Goal: Task Accomplishment & Management: Complete application form

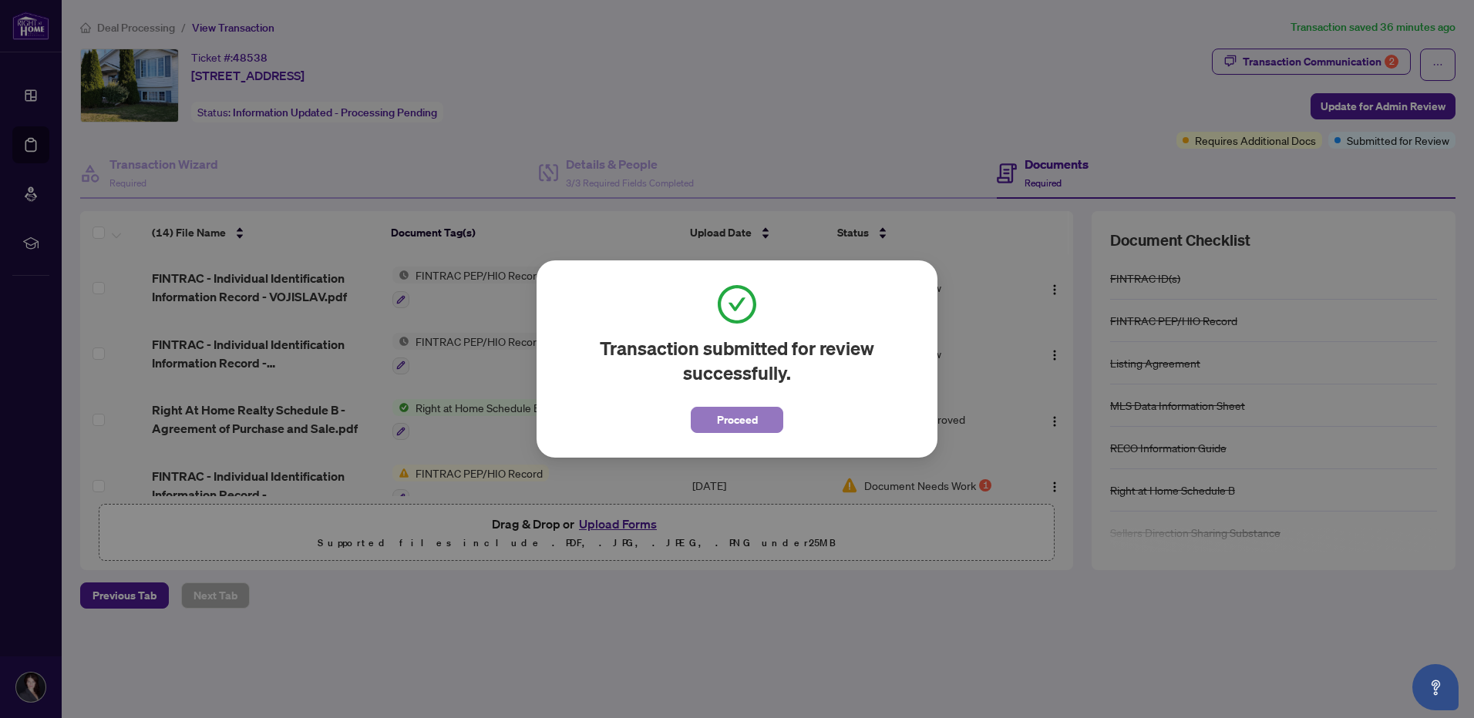
click at [737, 424] on span "Proceed" at bounding box center [737, 420] width 41 height 25
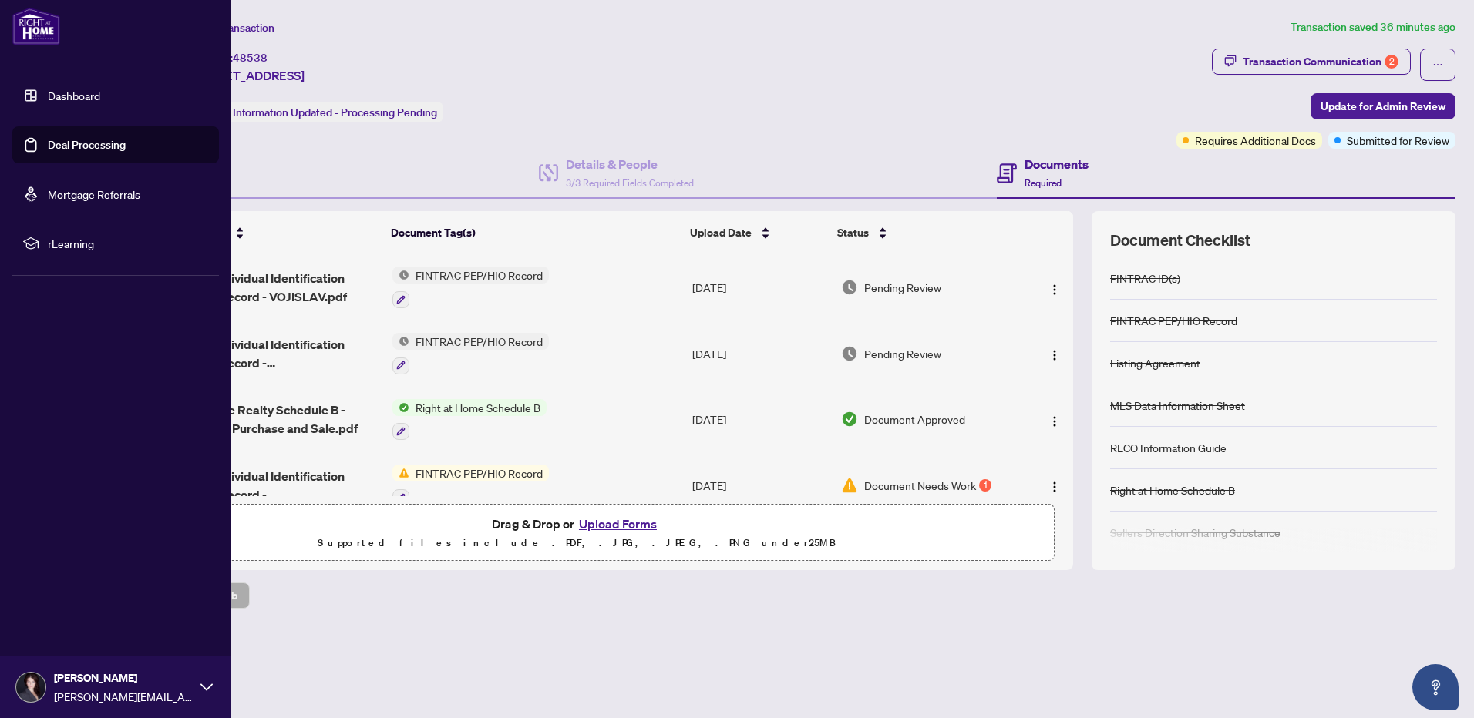
click at [82, 147] on link "Deal Processing" at bounding box center [87, 145] width 78 height 14
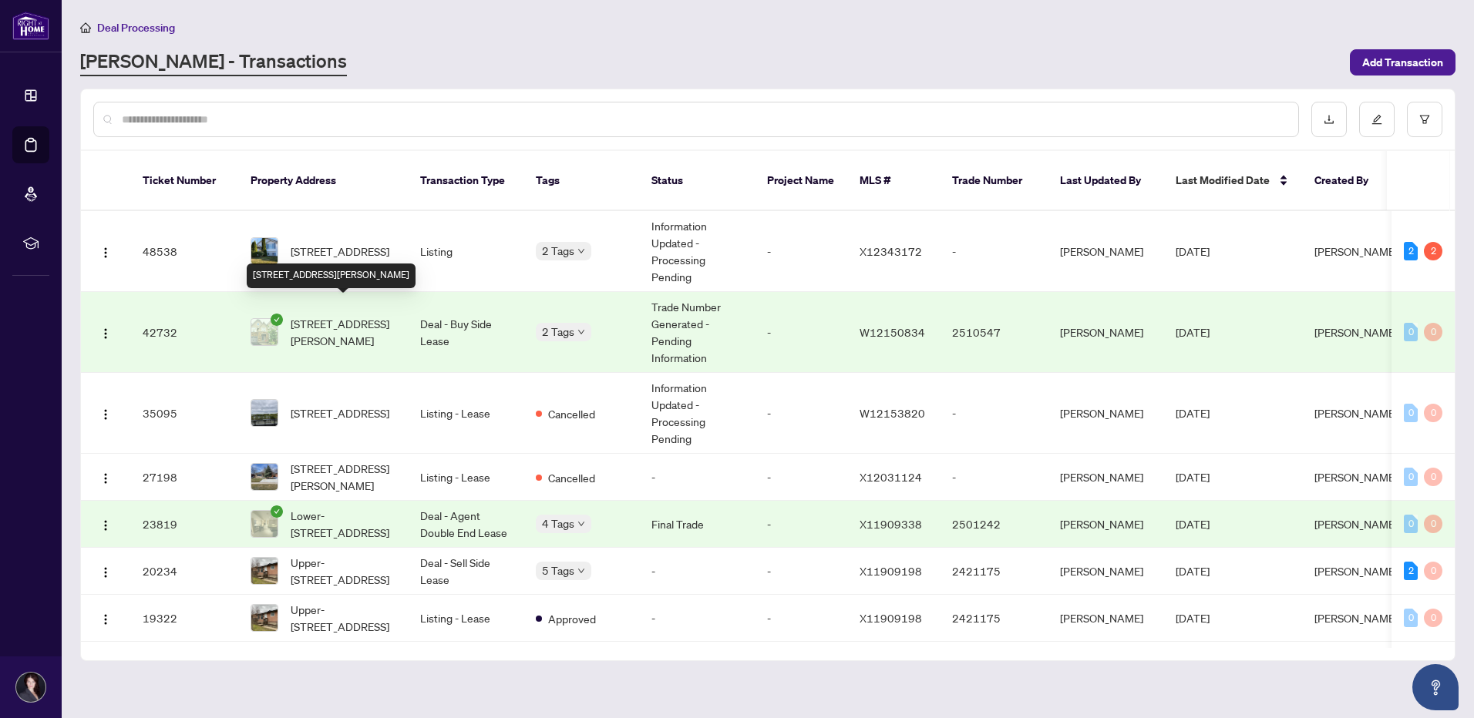
click at [318, 315] on span "[STREET_ADDRESS][PERSON_NAME]" at bounding box center [343, 332] width 105 height 34
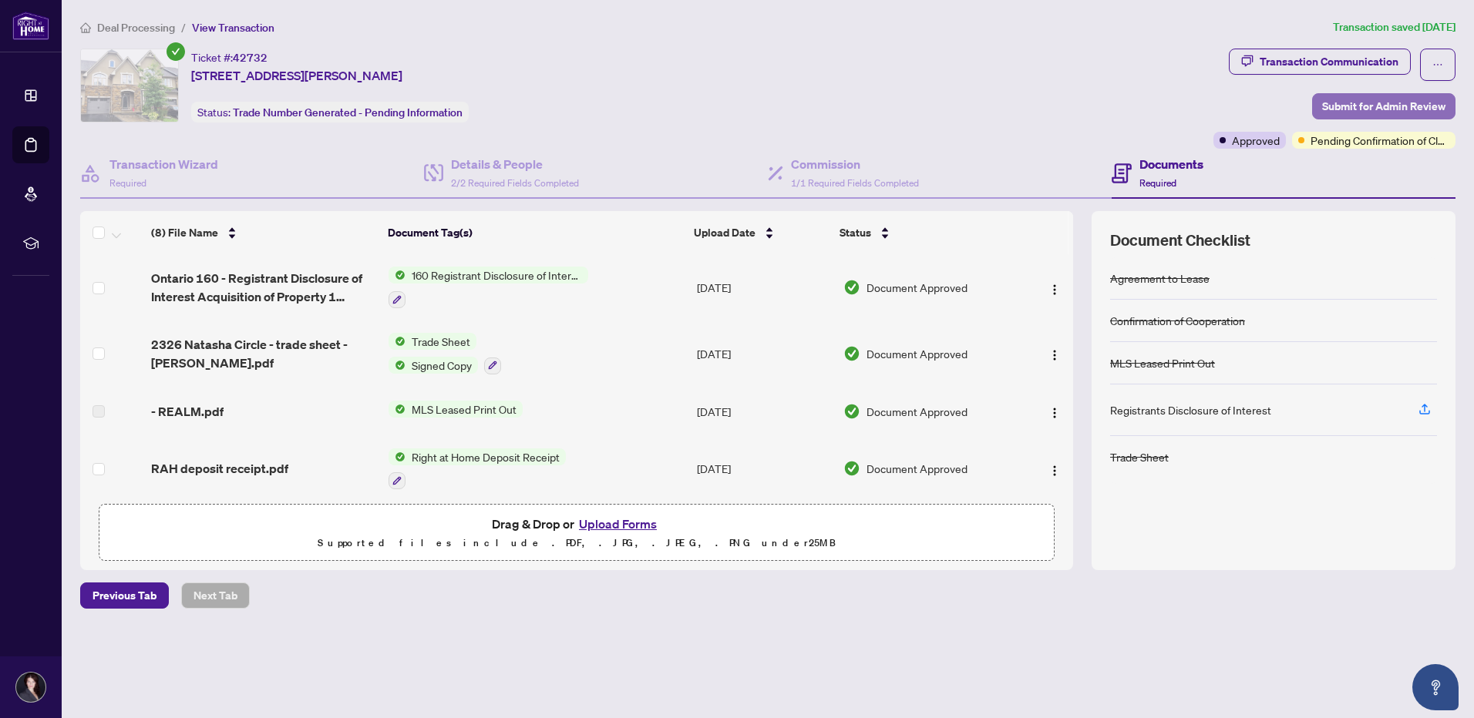
click at [1357, 106] on span "Submit for Admin Review" at bounding box center [1383, 106] width 123 height 25
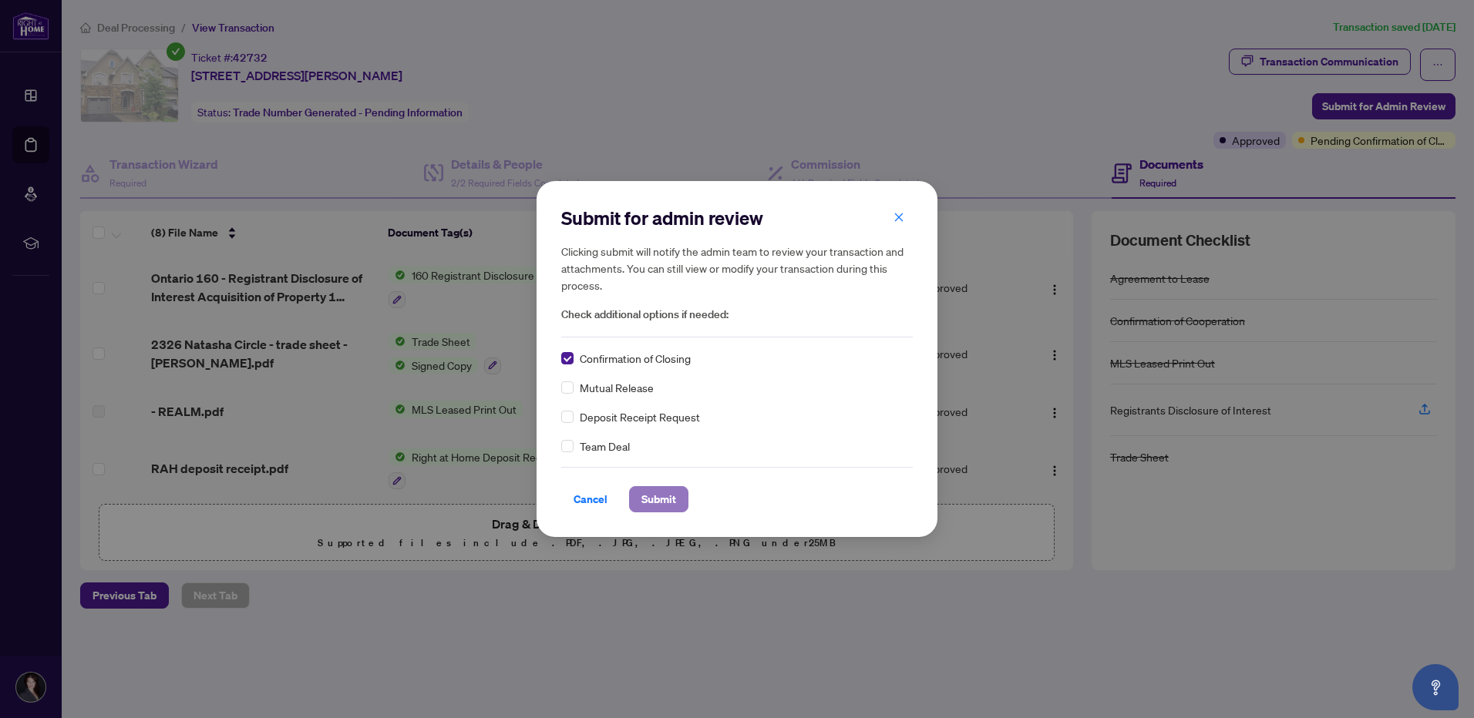
click at [648, 499] on span "Submit" at bounding box center [658, 499] width 35 height 25
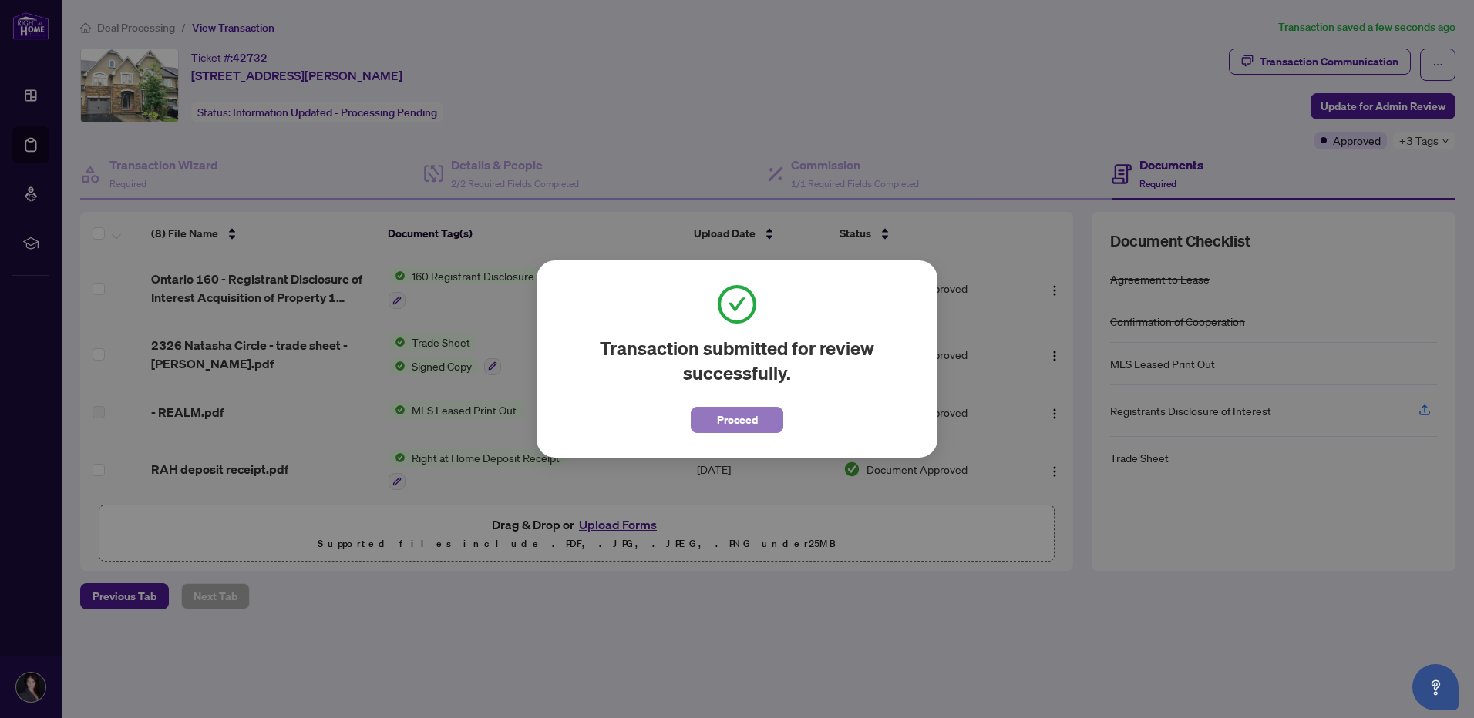
click at [727, 428] on span "Proceed" at bounding box center [737, 420] width 41 height 25
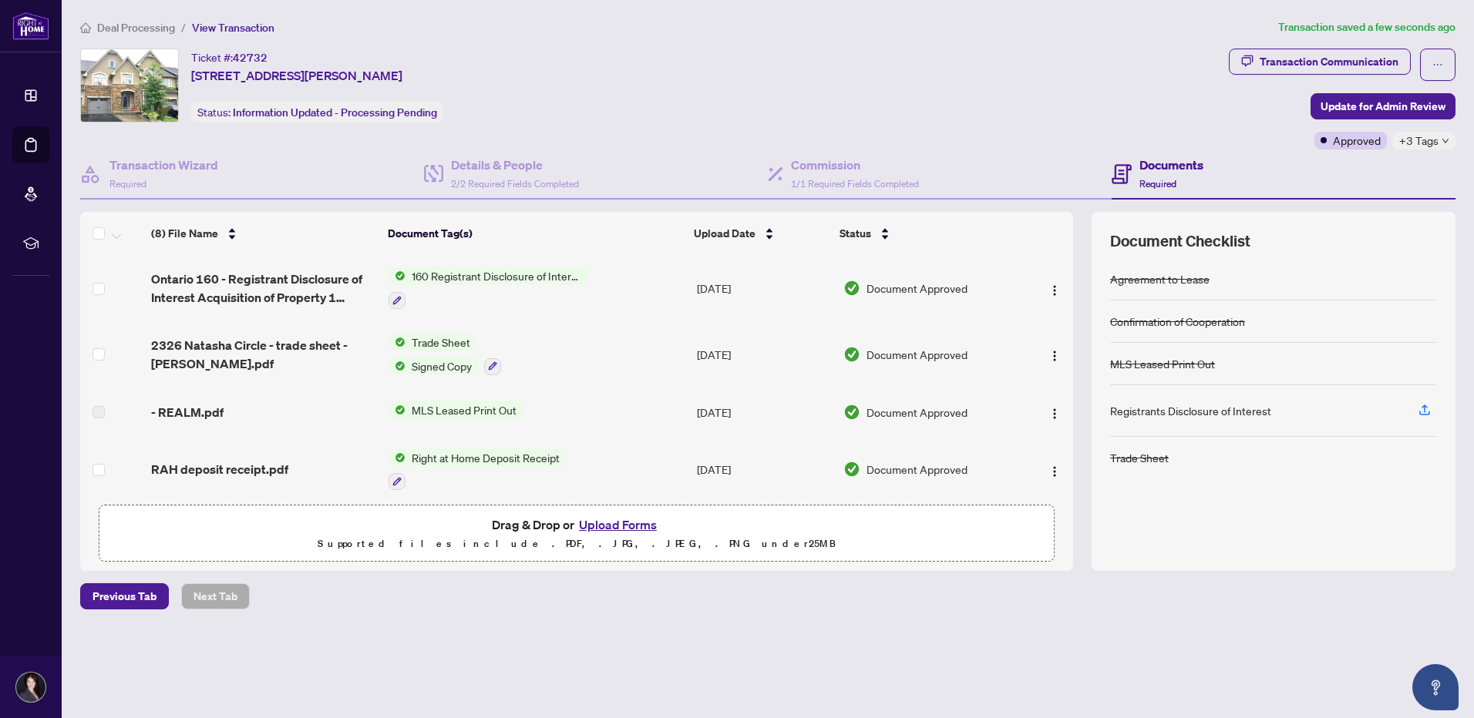
click at [402, 69] on span "[STREET_ADDRESS][PERSON_NAME]" at bounding box center [296, 75] width 211 height 18
click at [136, 78] on img at bounding box center [129, 85] width 97 height 72
click at [213, 57] on div "Ticket #: 42732" at bounding box center [229, 58] width 76 height 18
click at [275, 55] on div "Ticket #: 42732 [STREET_ADDRESS][PERSON_NAME]" at bounding box center [296, 67] width 211 height 36
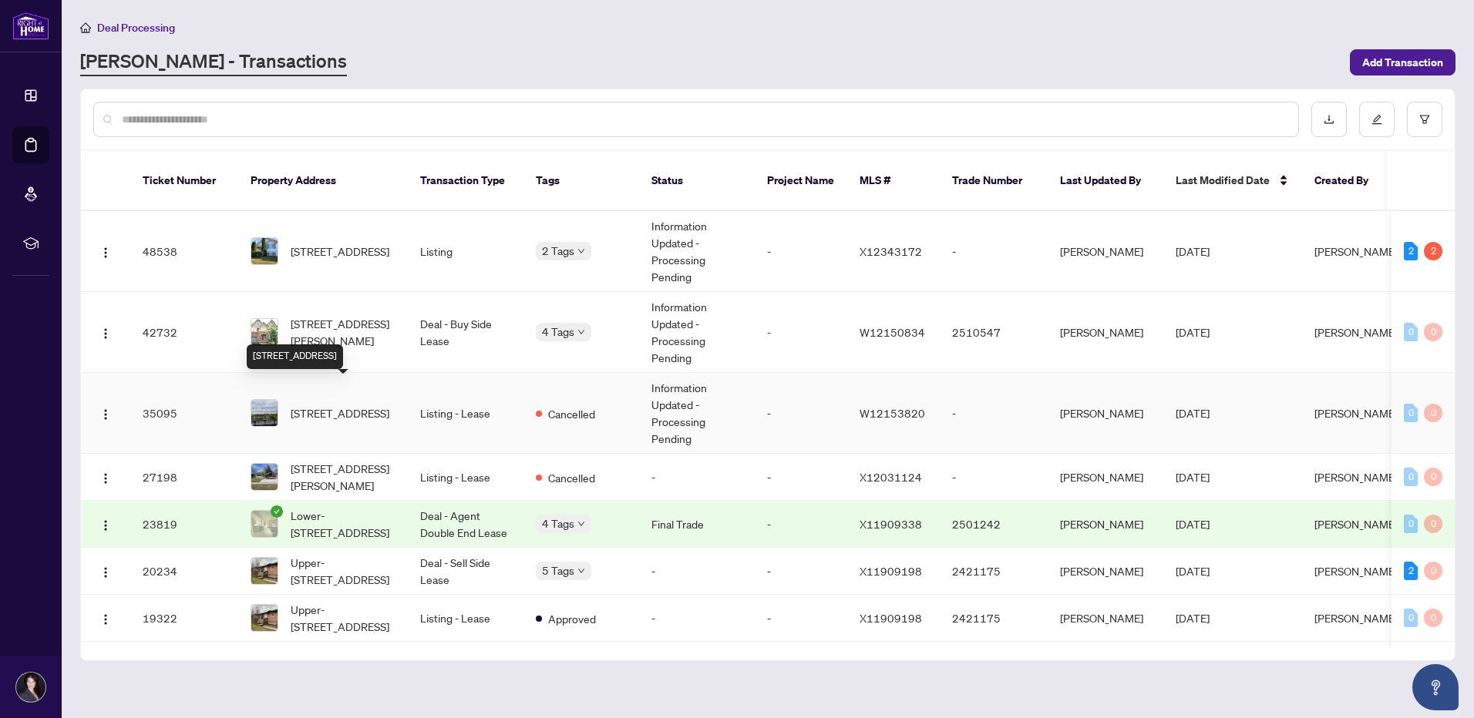
click at [338, 405] on span "[STREET_ADDRESS]" at bounding box center [340, 413] width 99 height 17
click at [428, 53] on div "[PERSON_NAME] - Transactions" at bounding box center [710, 63] width 1260 height 28
